Goal: Navigation & Orientation: Understand site structure

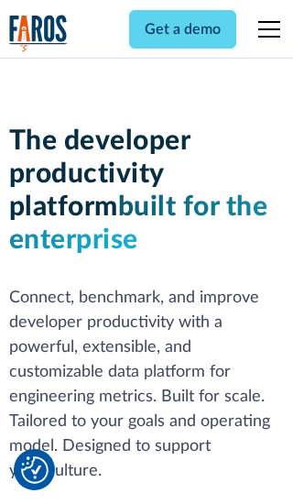
scroll to position [277, 0]
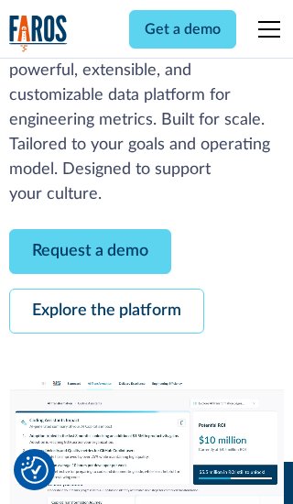
click at [90, 251] on link "Request a demo" at bounding box center [90, 251] width 162 height 45
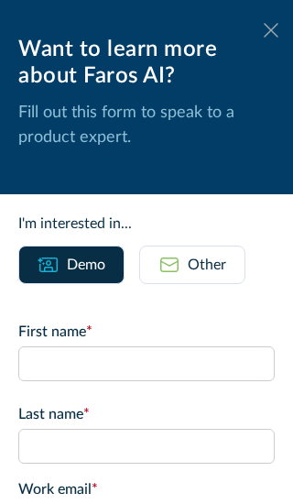
click at [271, 30] on icon at bounding box center [271, 30] width 15 height 14
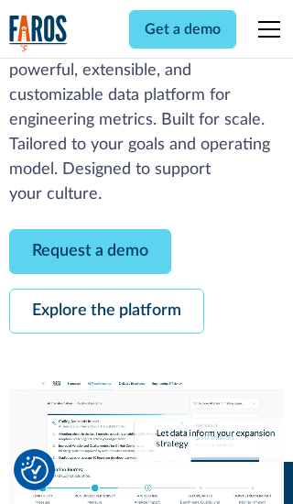
scroll to position [336, 0]
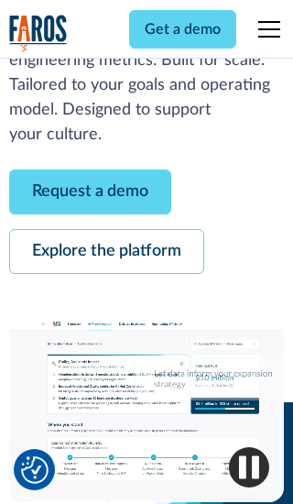
click at [106, 251] on link "Explore the platform" at bounding box center [106, 251] width 195 height 45
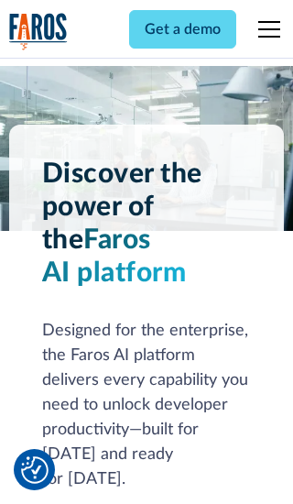
scroll to position [13765, 0]
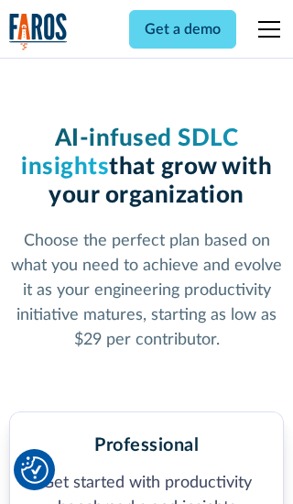
scroll to position [2846, 0]
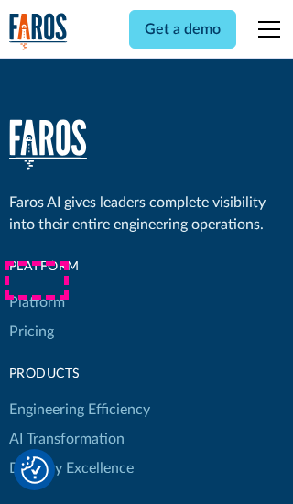
click at [36, 288] on link "Platform" at bounding box center [37, 302] width 56 height 29
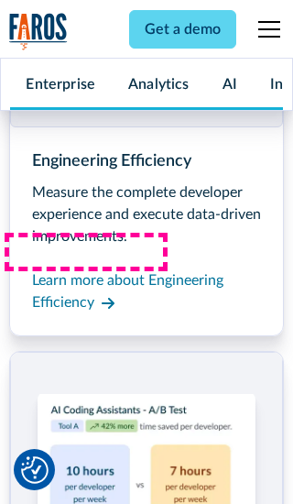
scroll to position [14353, 0]
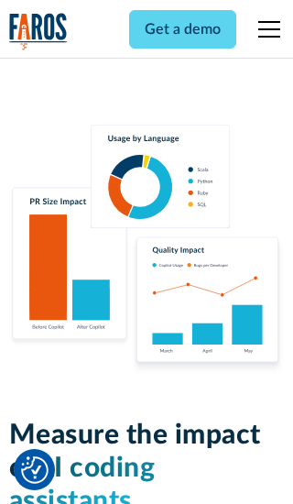
scroll to position [11330, 0]
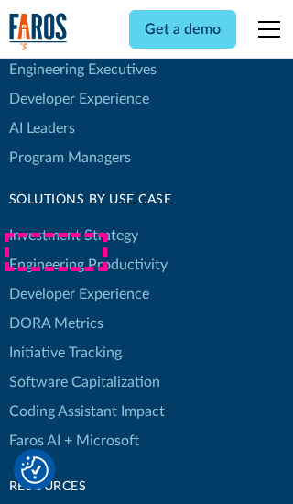
click at [55, 309] on link "DORA Metrics" at bounding box center [56, 323] width 94 height 29
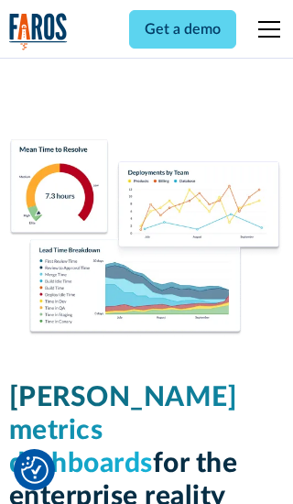
scroll to position [8027, 0]
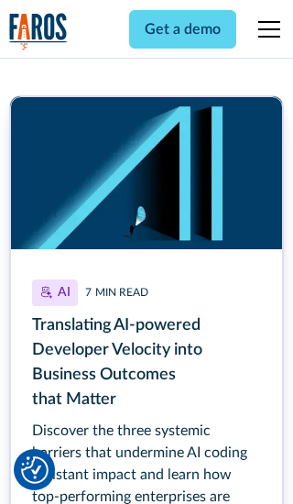
scroll to position [8204, 0]
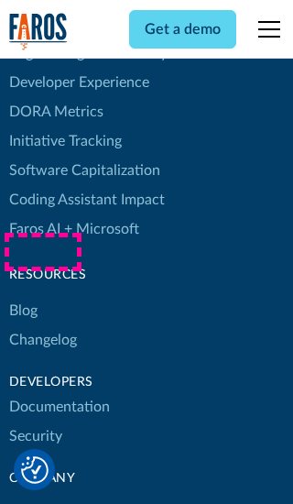
click at [42, 325] on link "Changelog" at bounding box center [43, 339] width 68 height 29
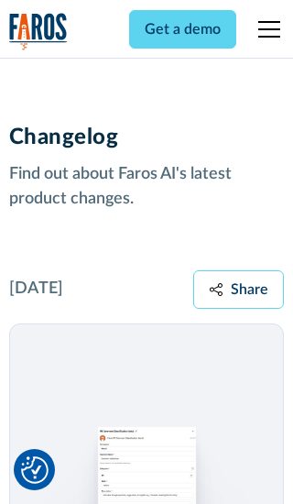
scroll to position [22130, 0]
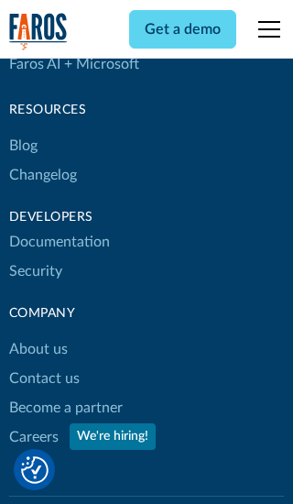
click at [38, 334] on link "About us" at bounding box center [38, 348] width 59 height 29
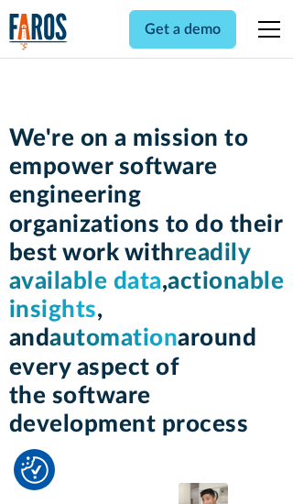
scroll to position [6323, 0]
